Goal: Information Seeking & Learning: Learn about a topic

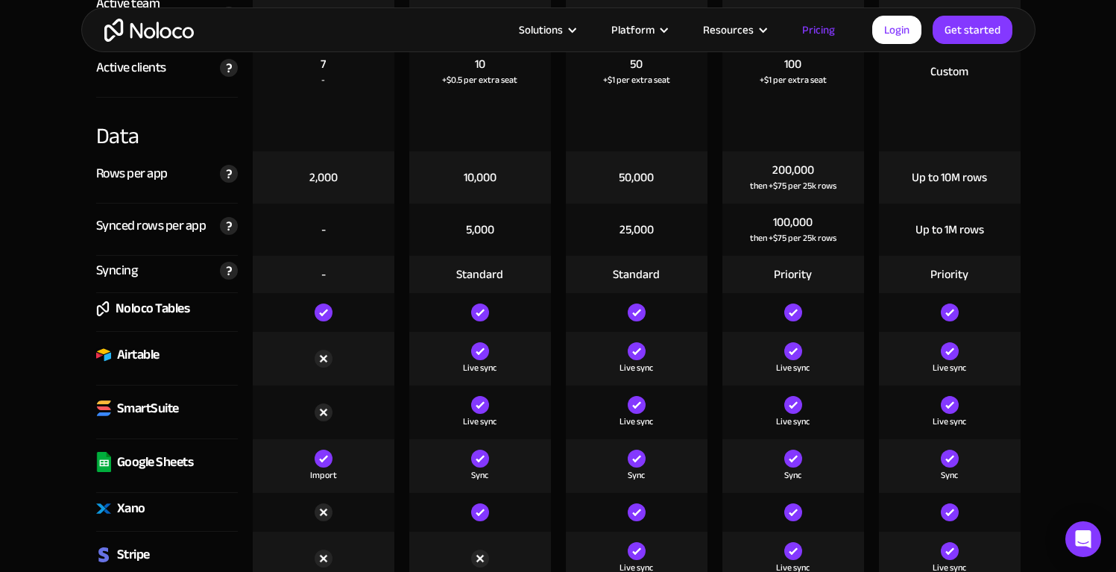
scroll to position [1843, 0]
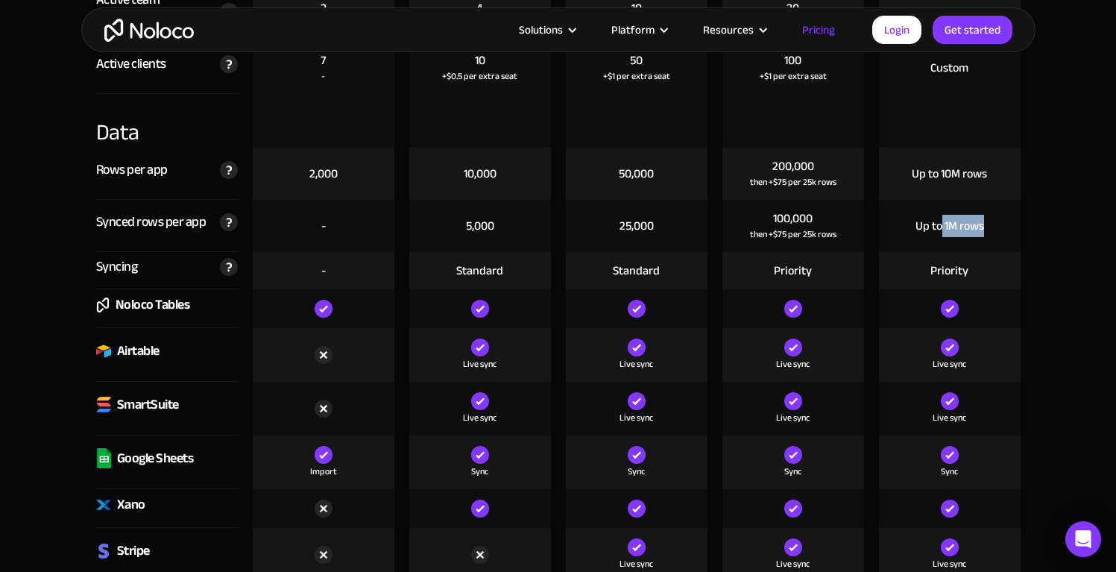
drag, startPoint x: 940, startPoint y: 222, endPoint x: 1011, endPoint y: 222, distance: 71.6
click at [1010, 222] on div "Up to 1M rows" at bounding box center [950, 226] width 142 height 52
click at [1011, 222] on div "Up to 1M rows" at bounding box center [950, 226] width 142 height 52
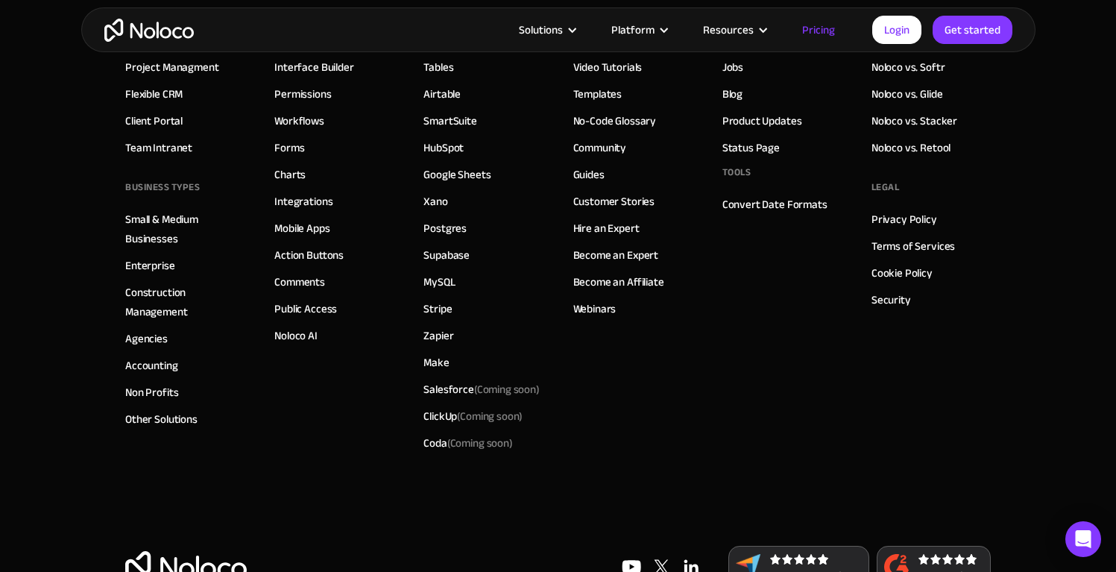
scroll to position [7442, 0]
click at [158, 421] on link "Other Solutions" at bounding box center [161, 418] width 72 height 19
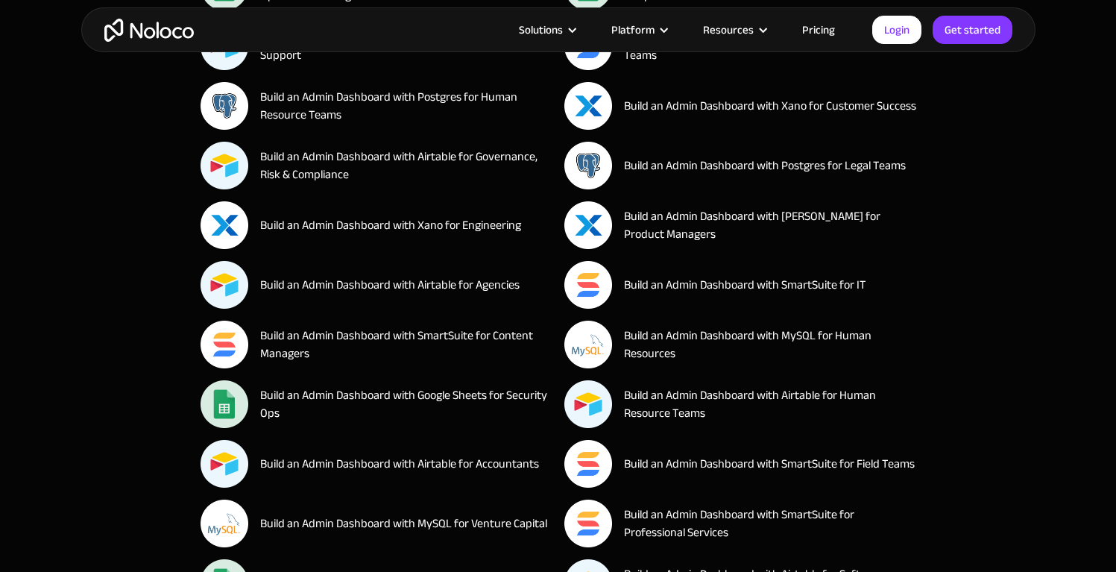
scroll to position [5535, 0]
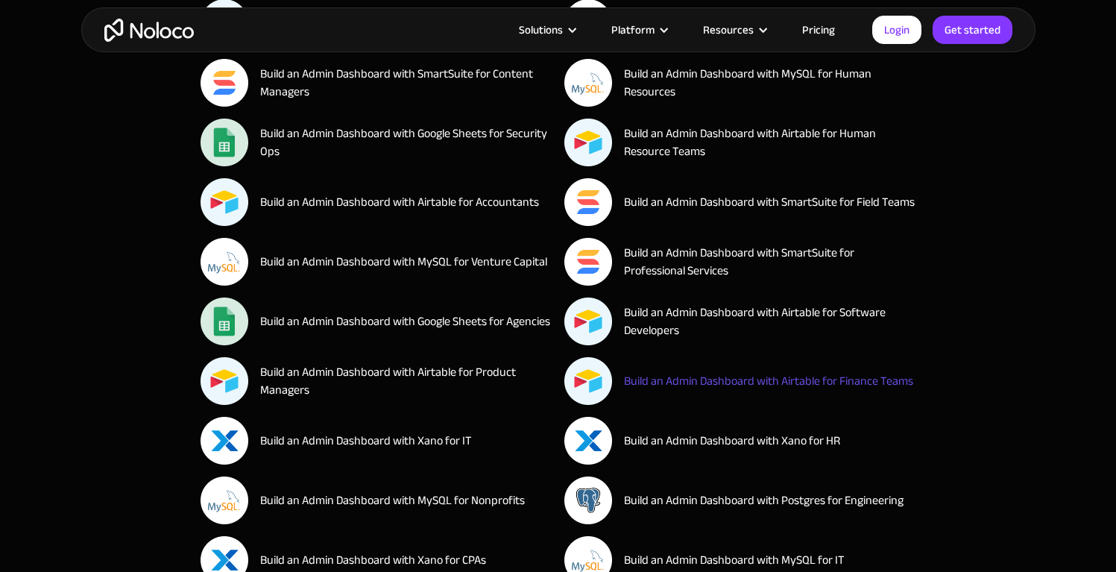
click at [702, 385] on div "Build an Admin Dashboard with Airtable for Finance Teams" at bounding box center [768, 381] width 289 height 18
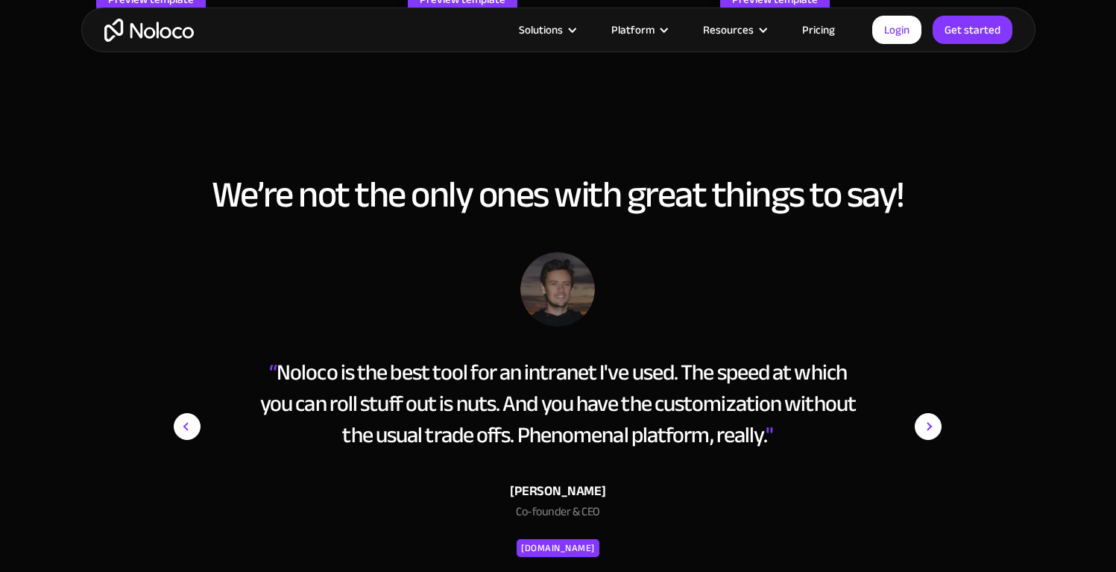
scroll to position [2383, 0]
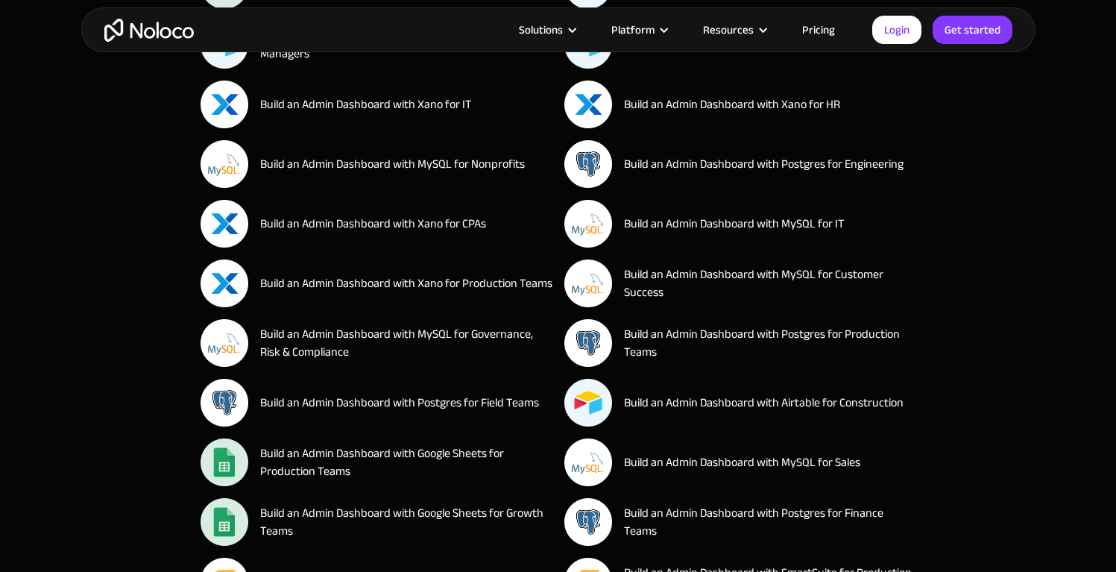
scroll to position [5874, 0]
